Goal: Transaction & Acquisition: Book appointment/travel/reservation

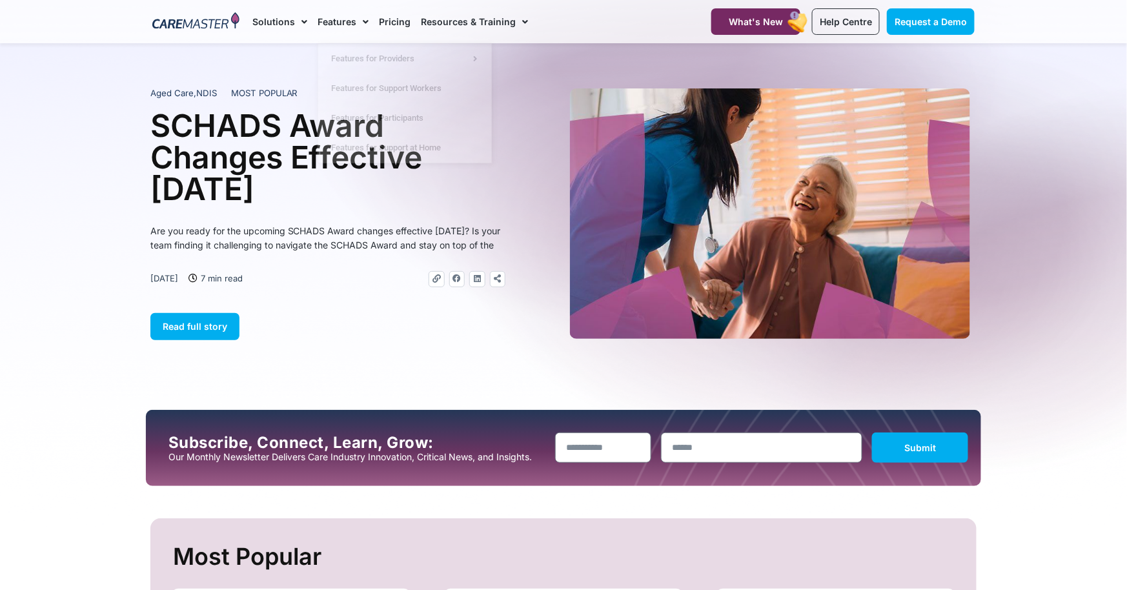
click at [106, 154] on section "Aged Care , NDIS MOST POPULAR SCHADS Award Changes Effective 1 January 2025 Are…" at bounding box center [563, 213] width 1127 height 263
click at [398, 22] on link "Pricing" at bounding box center [395, 21] width 32 height 43
